Goal: Transaction & Acquisition: Purchase product/service

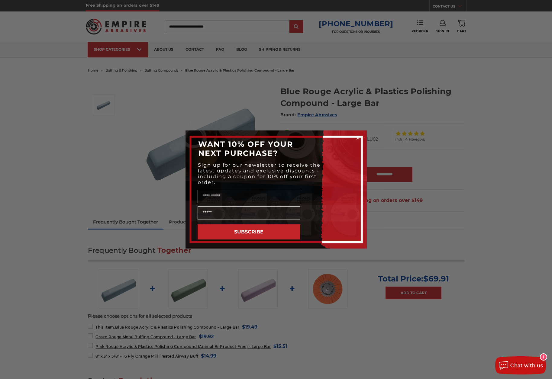
click at [35, 174] on div "Close dialog WANT 10% OFF YOUR NEXT PURCHASE? Sign up for our newsletter to rec…" at bounding box center [276, 189] width 552 height 379
click at [359, 138] on circle "Close dialog" at bounding box center [358, 138] width 6 height 6
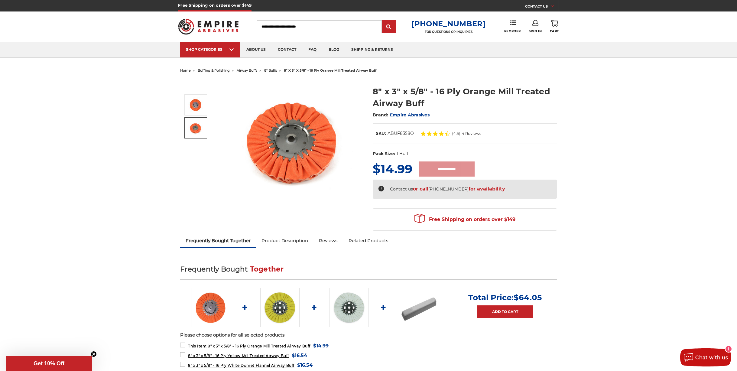
click at [199, 121] on img at bounding box center [195, 127] width 15 height 15
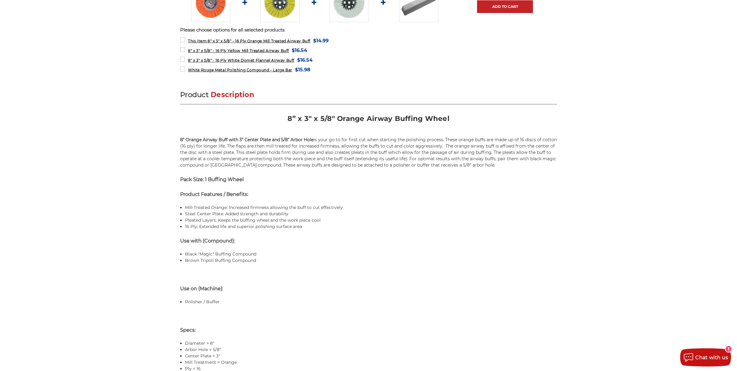
scroll to position [305, 0]
